Goal: Information Seeking & Learning: Check status

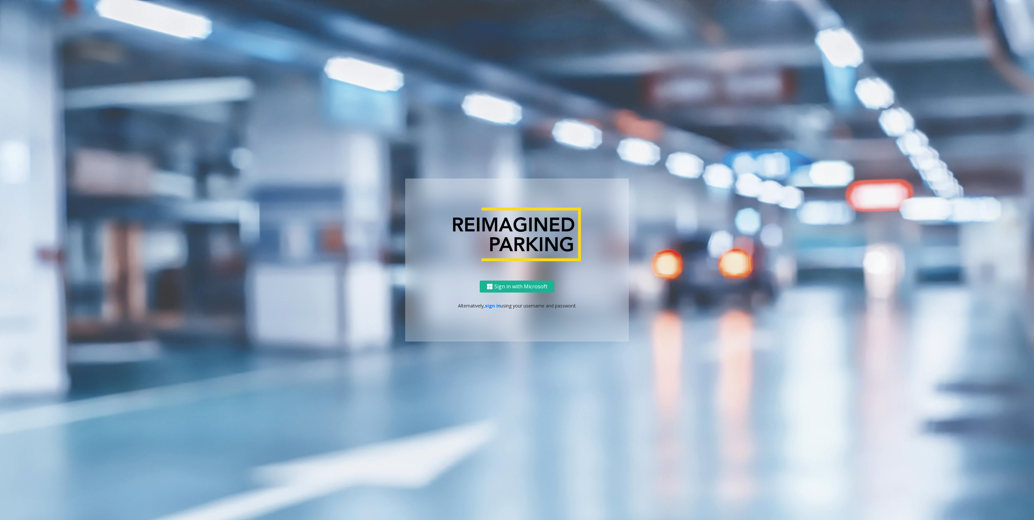
click at [211, 205] on ng-component "Sign in with Microsoft Alternatively, sign in using your username and password." at bounding box center [517, 260] width 1034 height 520
click at [496, 303] on link "sign in" at bounding box center [493, 306] width 16 height 6
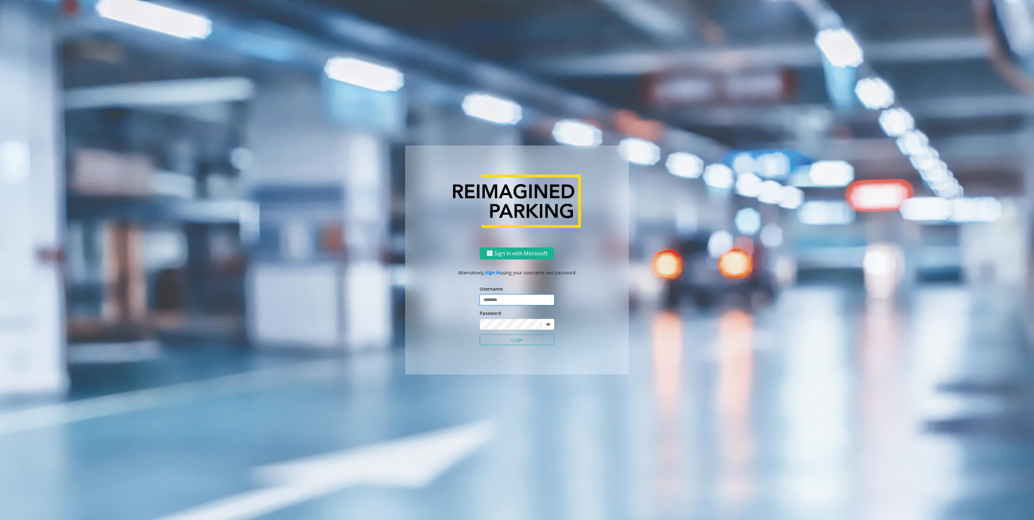
click at [498, 298] on input "text" at bounding box center [517, 300] width 75 height 11
type input "********"
click at [480, 335] on button "Login" at bounding box center [517, 340] width 75 height 11
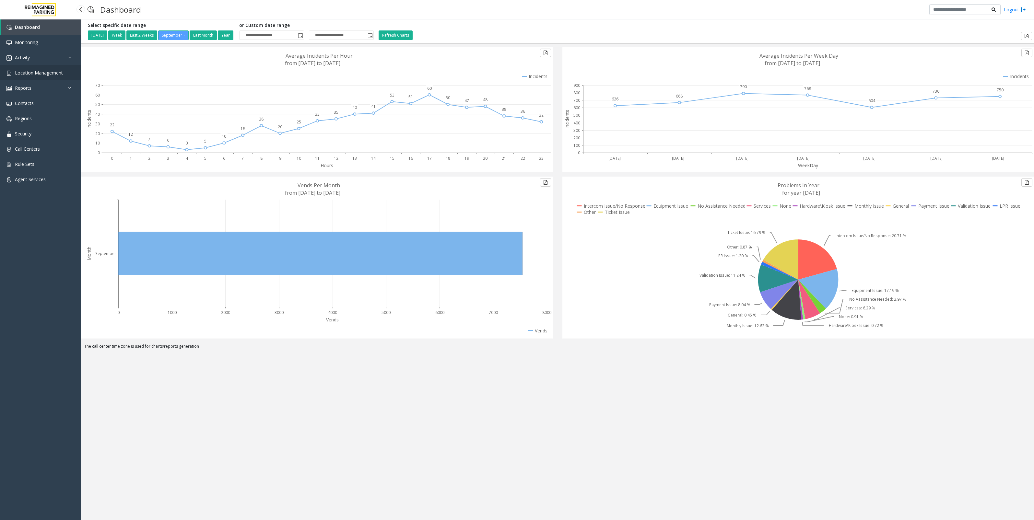
click at [47, 72] on span "Location Management" at bounding box center [39, 73] width 48 height 6
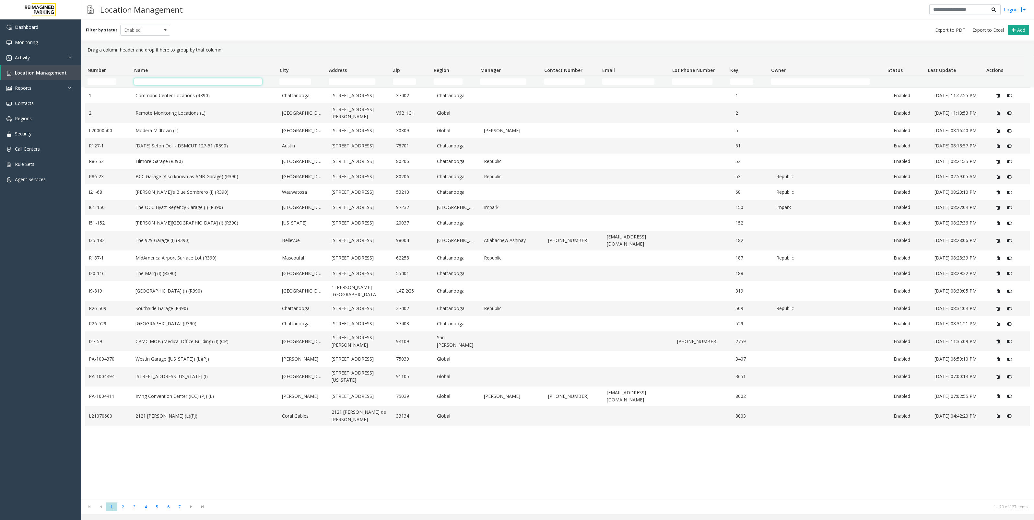
click at [181, 84] on input "Name Filter" at bounding box center [198, 81] width 128 height 6
type input "***"
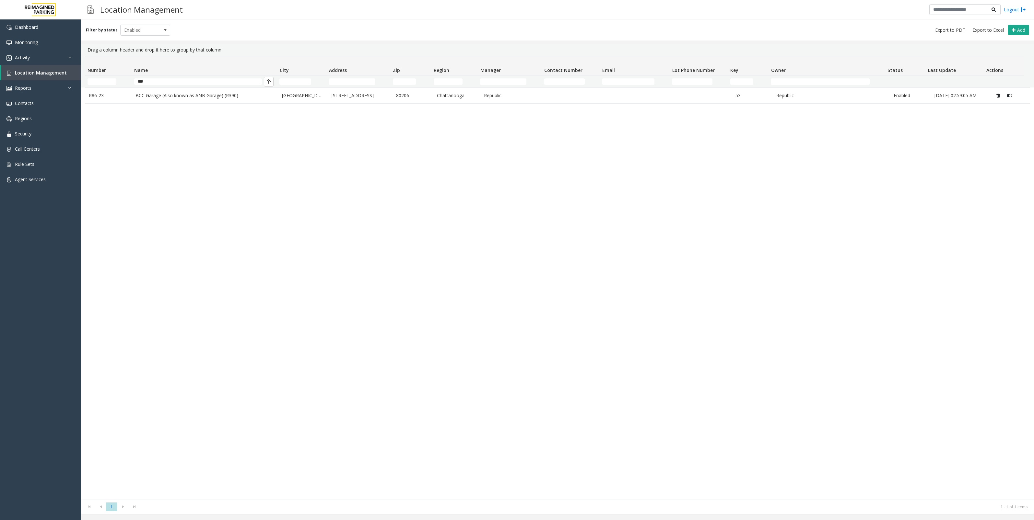
click at [208, 105] on div "R86-23 BCC Garage (Also known as ANB Garage) (R390) [GEOGRAPHIC_DATA] [STREET_A…" at bounding box center [557, 294] width 945 height 412
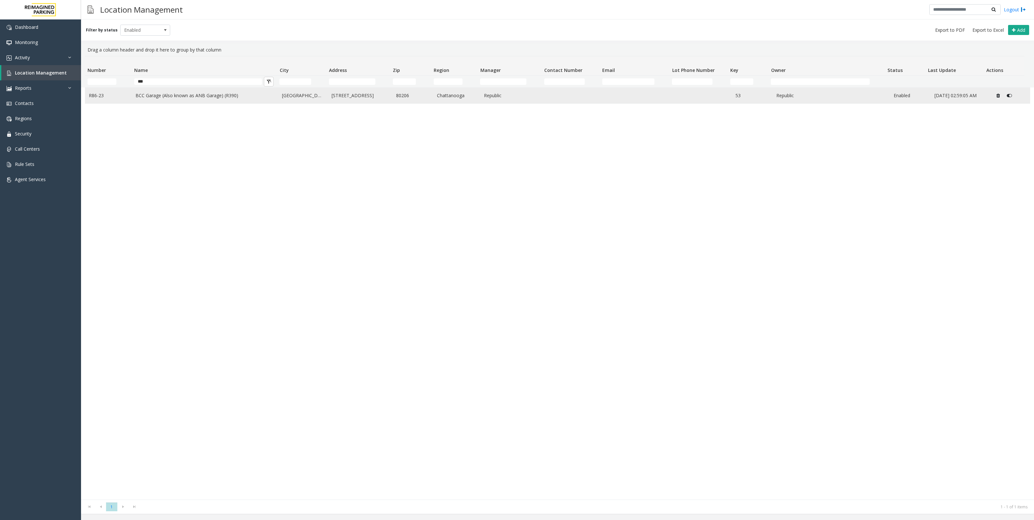
click at [212, 102] on td "BCC Garage (Also known as ANB Garage) (R390)" at bounding box center [205, 96] width 146 height 16
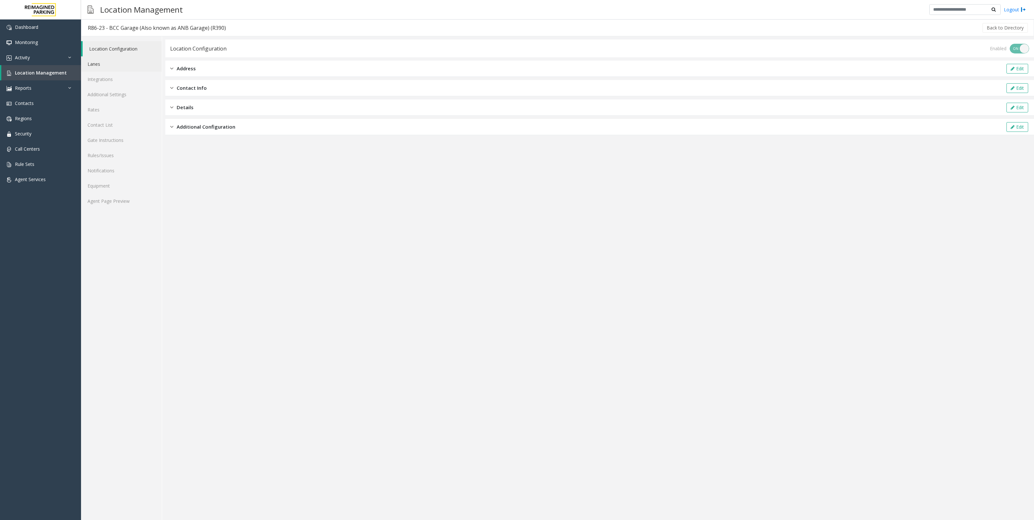
click at [107, 64] on link "Lanes" at bounding box center [121, 63] width 81 height 15
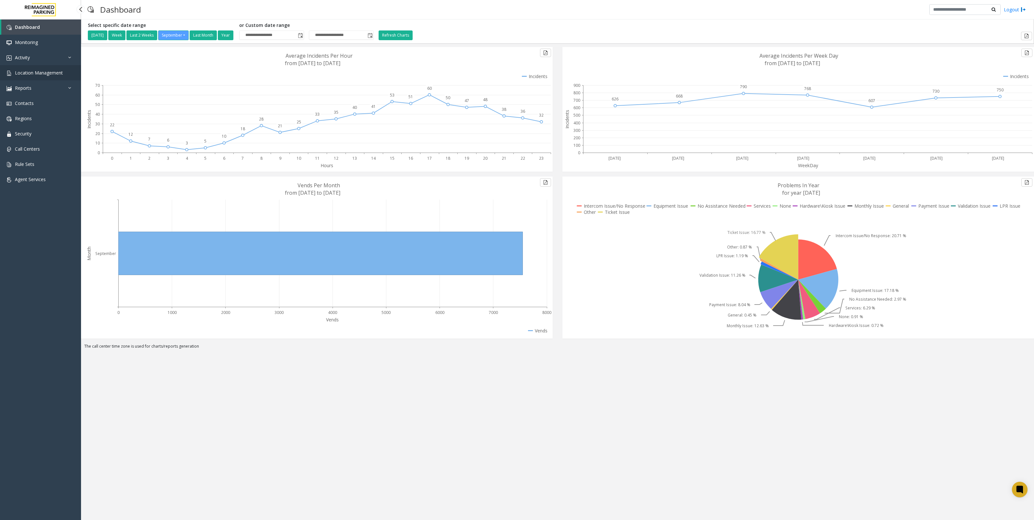
click at [29, 65] on link "Location Management" at bounding box center [40, 72] width 81 height 15
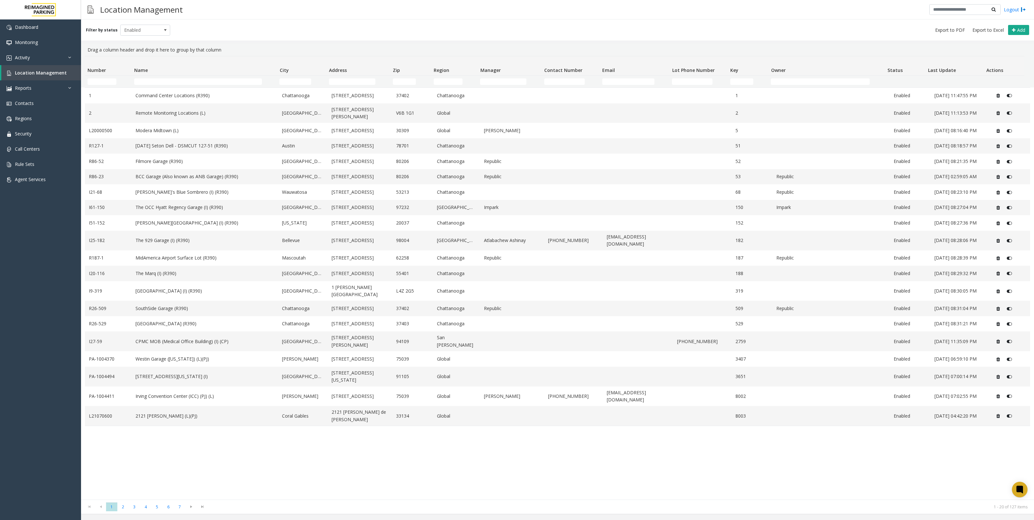
click at [282, 449] on div "1 Command Center Locations (R390) Chattanooga 630 Chestnut Street 37402 Chattan…" at bounding box center [557, 294] width 945 height 412
click at [49, 58] on link "Activity" at bounding box center [40, 57] width 81 height 15
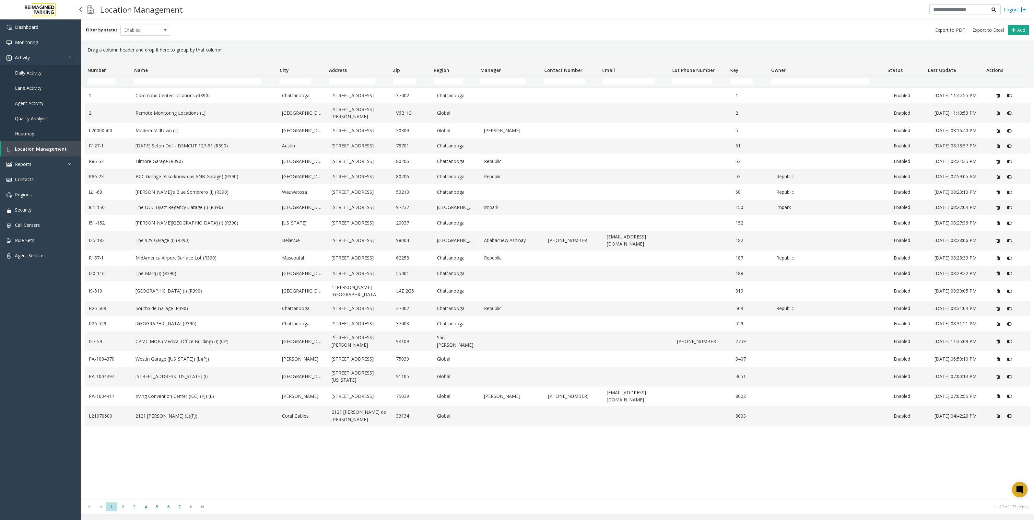
click at [44, 76] on link "Daily Activity" at bounding box center [40, 72] width 81 height 15
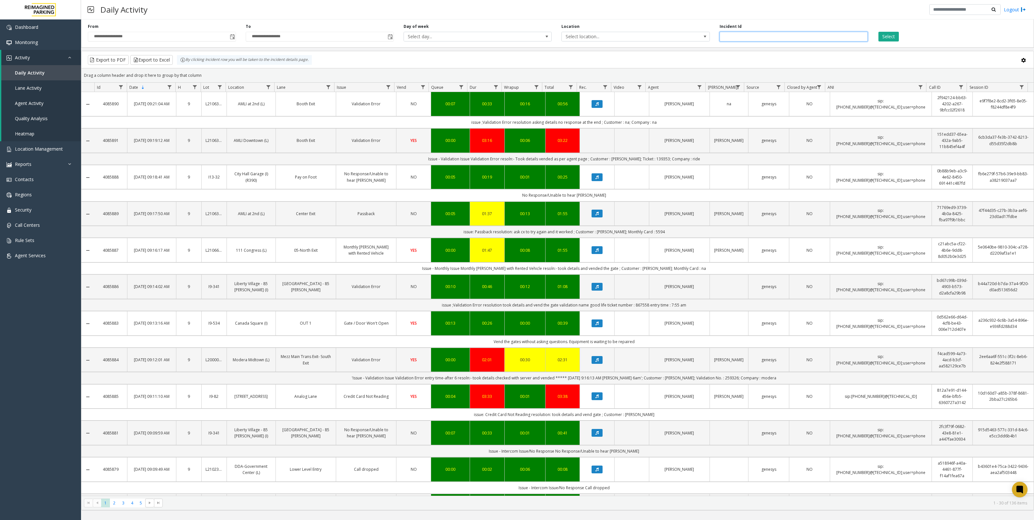
click at [796, 38] on input "number" at bounding box center [794, 37] width 148 height 10
click at [670, 40] on span "Select location..." at bounding box center [621, 36] width 118 height 9
type input "***"
click at [610, 72] on li "R86-23 BCC Garage (Also known as ANB Garage) (R390)" at bounding box center [635, 70] width 146 height 9
click at [892, 36] on button "Select" at bounding box center [888, 37] width 20 height 10
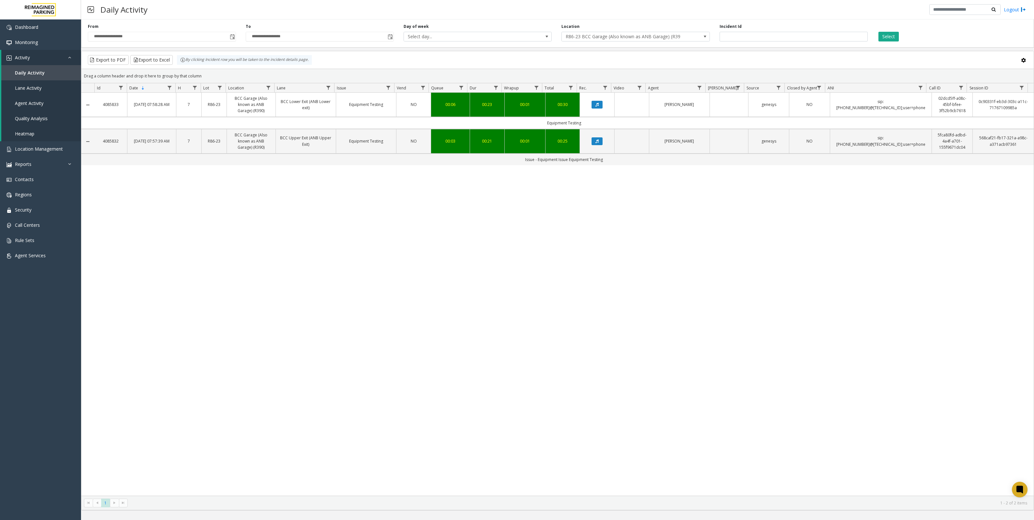
click at [393, 198] on div "4085833 Sep 25, 2025 07:58:28 AM 7 R86-23 BCC Garage (Also known as ANB Garage)…" at bounding box center [557, 294] width 952 height 403
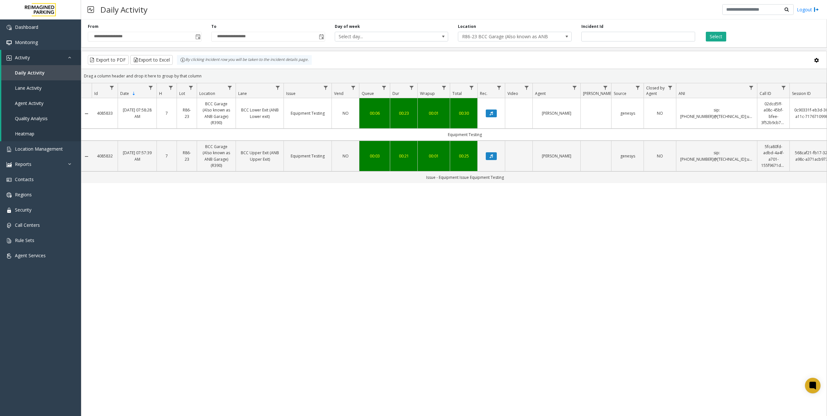
click at [335, 201] on div "4085833 Sep 25, 2025 07:58:28 AM 7 R86-23 BCC Garage (Also known as ANB Garage)…" at bounding box center [454, 296] width 746 height 397
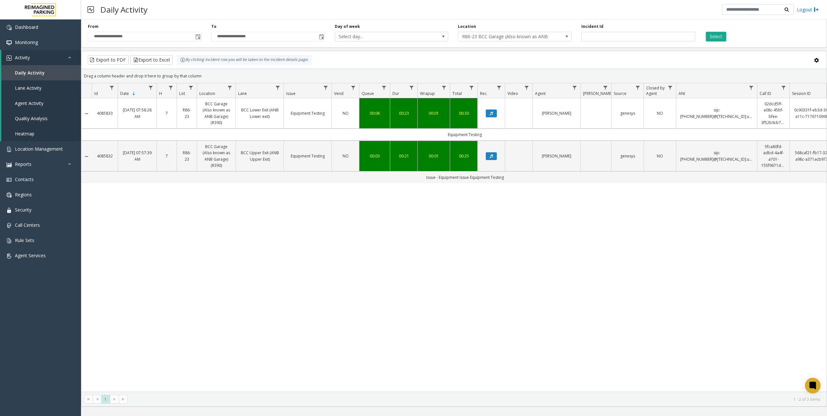
click at [420, 271] on div "4085833 Sep 25, 2025 07:58:28 AM 7 R86-23 BCC Garage (Also known as ANB Garage)…" at bounding box center [454, 245] width 746 height 294
